Goal: Information Seeking & Learning: Learn about a topic

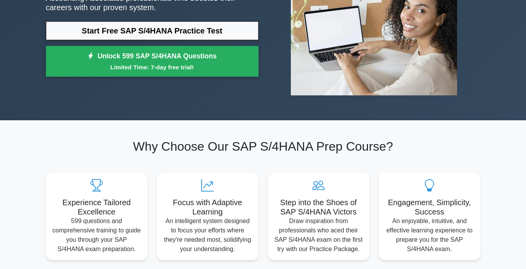
scroll to position [125, 0]
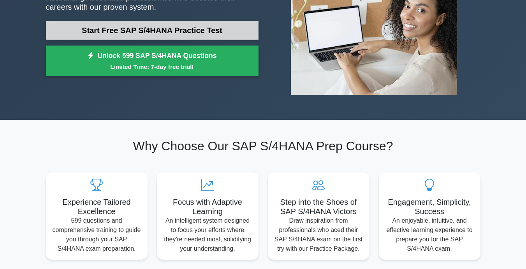
click at [221, 23] on link "Start Free SAP S/4HANA Practice Test" at bounding box center [152, 30] width 212 height 19
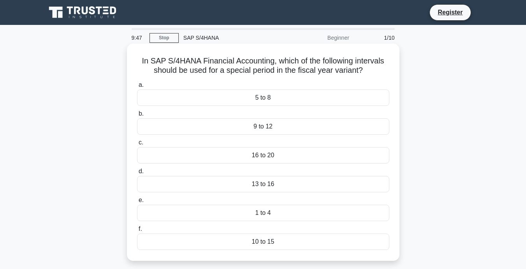
click at [280, 181] on div "13 to 16" at bounding box center [263, 184] width 252 height 16
click at [137, 174] on input "d. 13 to 16" at bounding box center [137, 171] width 0 height 5
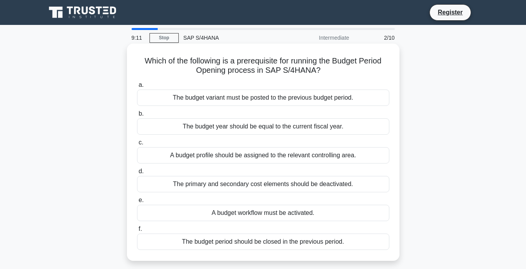
click at [278, 214] on div "A budget workflow must be activated." at bounding box center [263, 213] width 252 height 16
click at [137, 203] on input "e. A budget workflow must be activated." at bounding box center [137, 200] width 0 height 5
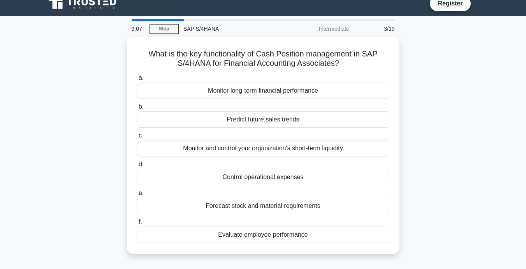
scroll to position [8, 0]
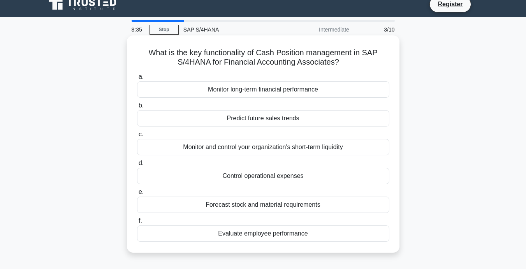
click at [285, 149] on div "Monitor and control your organization's short-term liquidity" at bounding box center [263, 147] width 252 height 16
click at [137, 137] on input "c. Monitor and control your organization's short-term liquidity" at bounding box center [137, 134] width 0 height 5
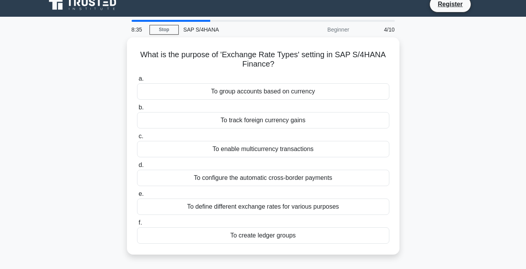
scroll to position [0, 0]
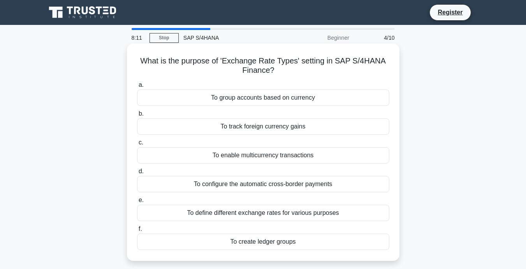
click at [296, 213] on div "To define different exchange rates for various purposes" at bounding box center [263, 213] width 252 height 16
click at [137, 203] on input "e. To define different exchange rates for various purposes" at bounding box center [137, 200] width 0 height 5
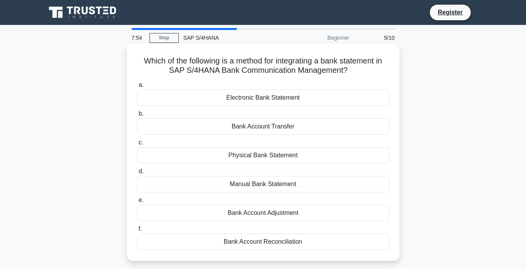
click at [292, 244] on div "Bank Account Reconciliation" at bounding box center [263, 241] width 252 height 16
click at [137, 231] on input "f. Bank Account Reconciliation" at bounding box center [137, 228] width 0 height 5
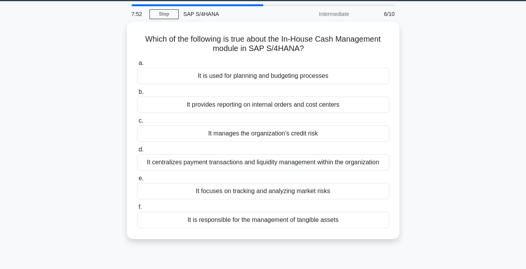
scroll to position [25, 0]
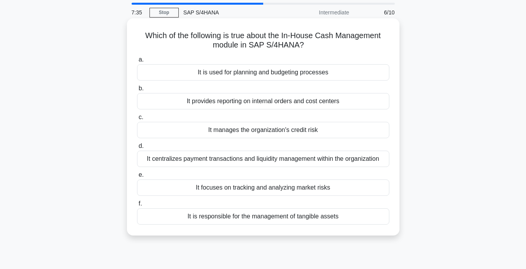
click at [296, 157] on div "It centralizes payment transactions and liquidity management within the organiz…" at bounding box center [263, 159] width 252 height 16
click at [137, 149] on input "d. It centralizes payment transactions and liquidity management within the orga…" at bounding box center [137, 146] width 0 height 5
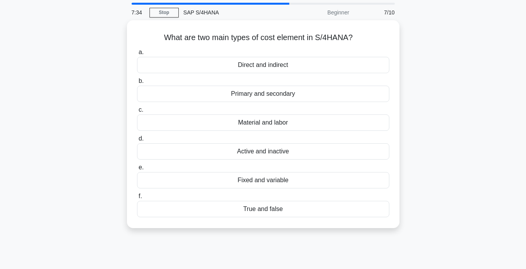
scroll to position [0, 0]
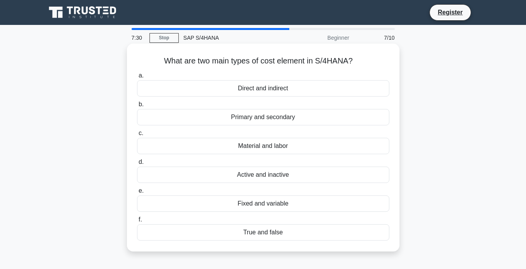
click at [284, 117] on div "Primary and secondary" at bounding box center [263, 117] width 252 height 16
click at [137, 107] on input "b. Primary and secondary" at bounding box center [137, 104] width 0 height 5
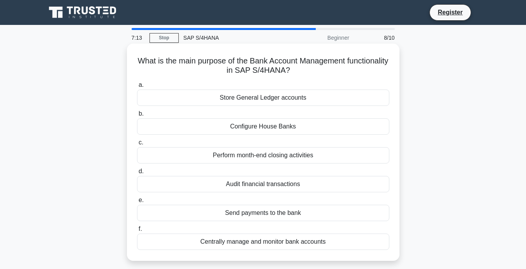
click at [276, 241] on div "Centrally manage and monitor bank accounts" at bounding box center [263, 241] width 252 height 16
click at [137, 231] on input "f. Centrally manage and monitor bank accounts" at bounding box center [137, 228] width 0 height 5
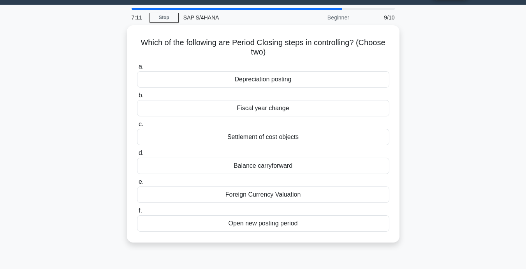
scroll to position [21, 0]
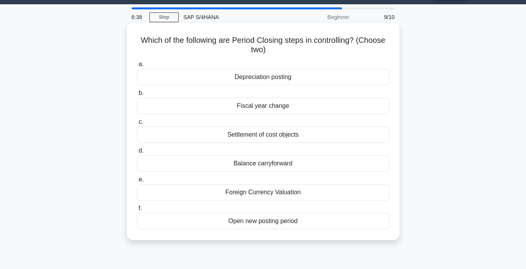
click at [349, 133] on div "Settlement of cost objects" at bounding box center [263, 134] width 252 height 16
click at [137, 124] on input "c. Settlement of cost objects" at bounding box center [137, 121] width 0 height 5
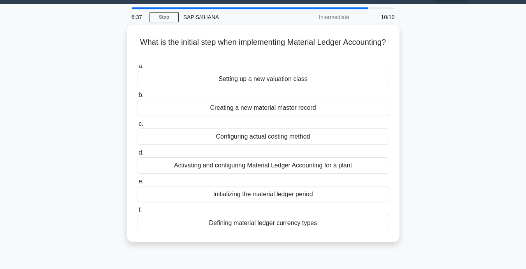
scroll to position [0, 0]
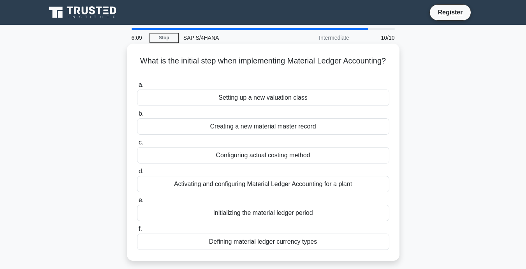
click at [292, 217] on div "Initializing the material ledger period" at bounding box center [263, 213] width 252 height 16
click at [137, 203] on input "e. Initializing the material ledger period" at bounding box center [137, 200] width 0 height 5
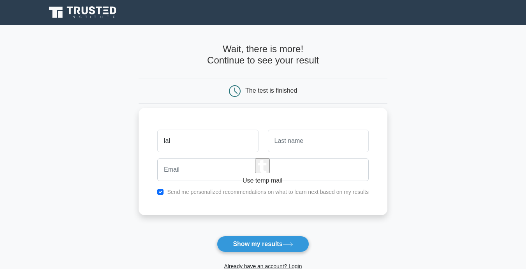
type input "lal"
click at [326, 147] on input "text" at bounding box center [318, 141] width 101 height 23
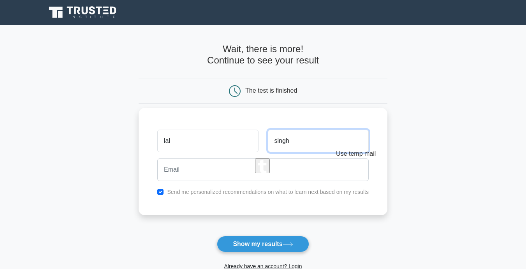
type input "singh"
click at [270, 173] on button "button" at bounding box center [262, 165] width 15 height 15
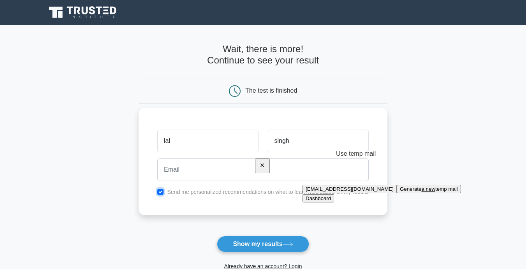
click at [160, 192] on input "checkbox" at bounding box center [160, 192] width 6 height 6
checkbox input "false"
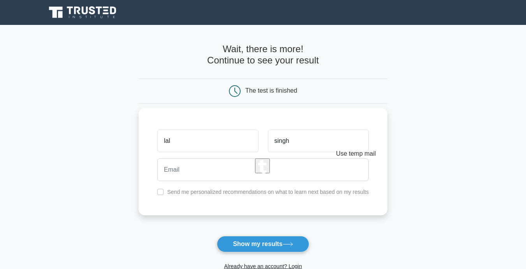
click at [270, 173] on button "button" at bounding box center [262, 165] width 15 height 15
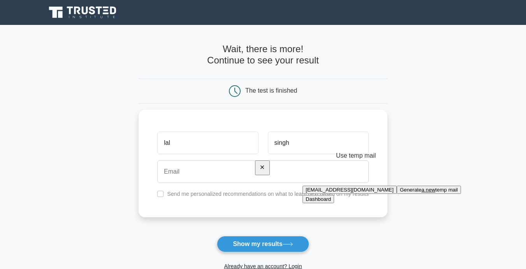
click at [340, 194] on button "[EMAIL_ADDRESS][DOMAIN_NAME]" at bounding box center [349, 190] width 94 height 8
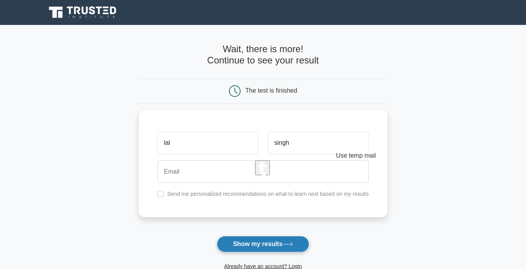
click at [264, 245] on button "Show my results" at bounding box center [263, 244] width 92 height 16
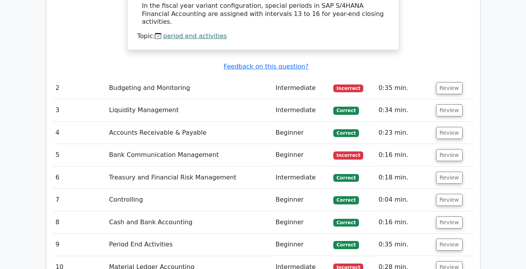
scroll to position [954, 0]
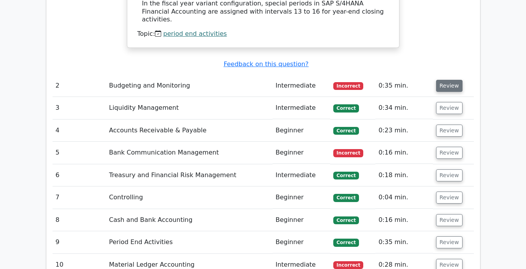
click at [449, 80] on button "Review" at bounding box center [449, 86] width 26 height 12
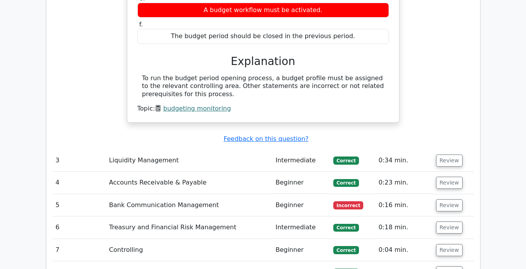
scroll to position [1199, 0]
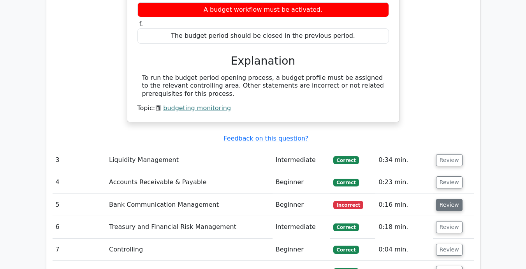
click at [444, 199] on button "Review" at bounding box center [449, 205] width 26 height 12
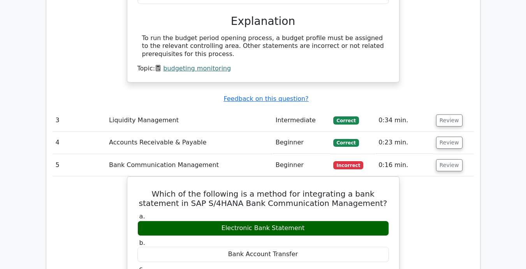
scroll to position [1236, 0]
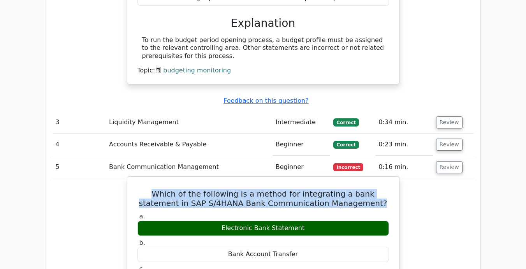
drag, startPoint x: 137, startPoint y: 146, endPoint x: 358, endPoint y: 159, distance: 221.7
click at [358, 189] on h5 "Which of the following is a method for integrating a bank statement in SAP S/4H…" at bounding box center [263, 198] width 253 height 19
copy h5 "Which of the following is a method for integrating a bank statement in SAP S/4H…"
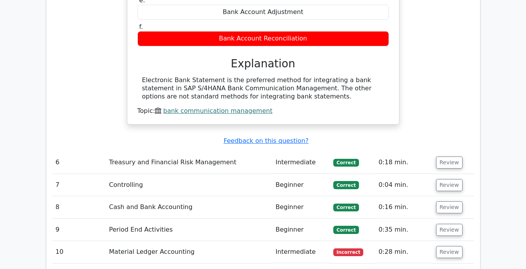
scroll to position [1566, 0]
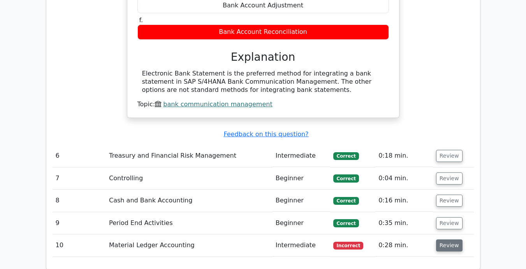
click at [443, 239] on button "Review" at bounding box center [449, 245] width 26 height 12
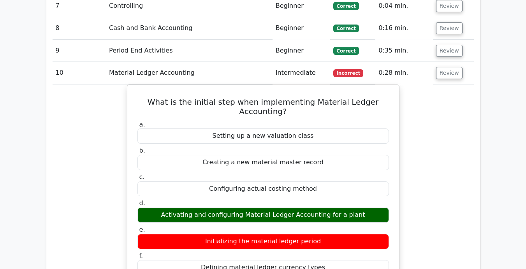
scroll to position [1758, 0]
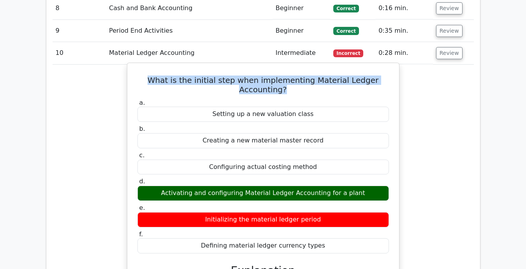
drag, startPoint x: 156, startPoint y: 33, endPoint x: 285, endPoint y: 48, distance: 129.3
click at [285, 75] on h5 "What is the initial step when implementing Material Ledger Accounting?" at bounding box center [263, 84] width 253 height 19
copy h5 "What is the initial step when implementing Material Ledger Accounting?"
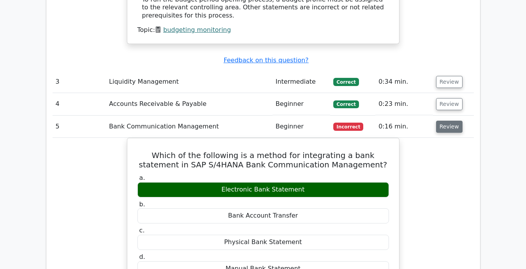
scroll to position [1266, 0]
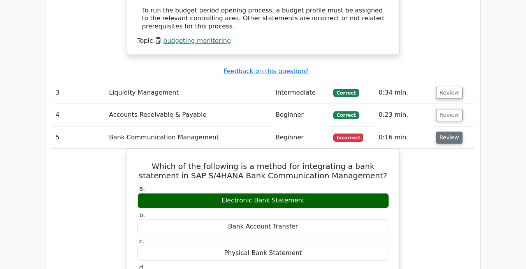
click at [445, 131] on button "Review" at bounding box center [449, 137] width 26 height 12
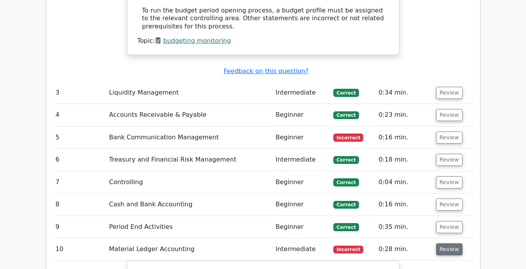
click at [451, 243] on button "Review" at bounding box center [449, 249] width 26 height 12
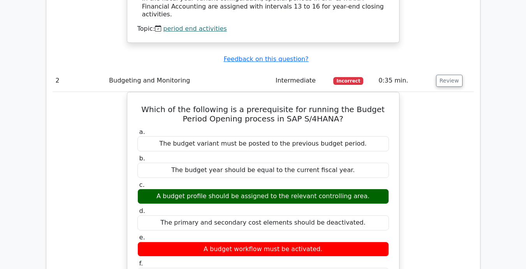
scroll to position [957, 0]
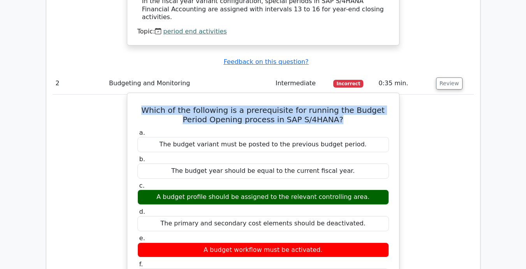
drag, startPoint x: 139, startPoint y: 63, endPoint x: 327, endPoint y: 79, distance: 188.2
click at [327, 96] on div "Which of the following is a prerequisite for running the Budget Period Opening …" at bounding box center [262, 227] width 265 height 262
copy h5 "Which of the following is a prerequisite for running the Budget Period Opening …"
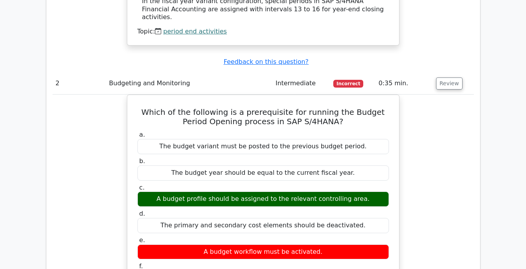
click at [457, 128] on div "Which of the following is a prerequisite for running the Budget Period Opening …" at bounding box center [263, 234] width 421 height 279
